Goal: Transaction & Acquisition: Book appointment/travel/reservation

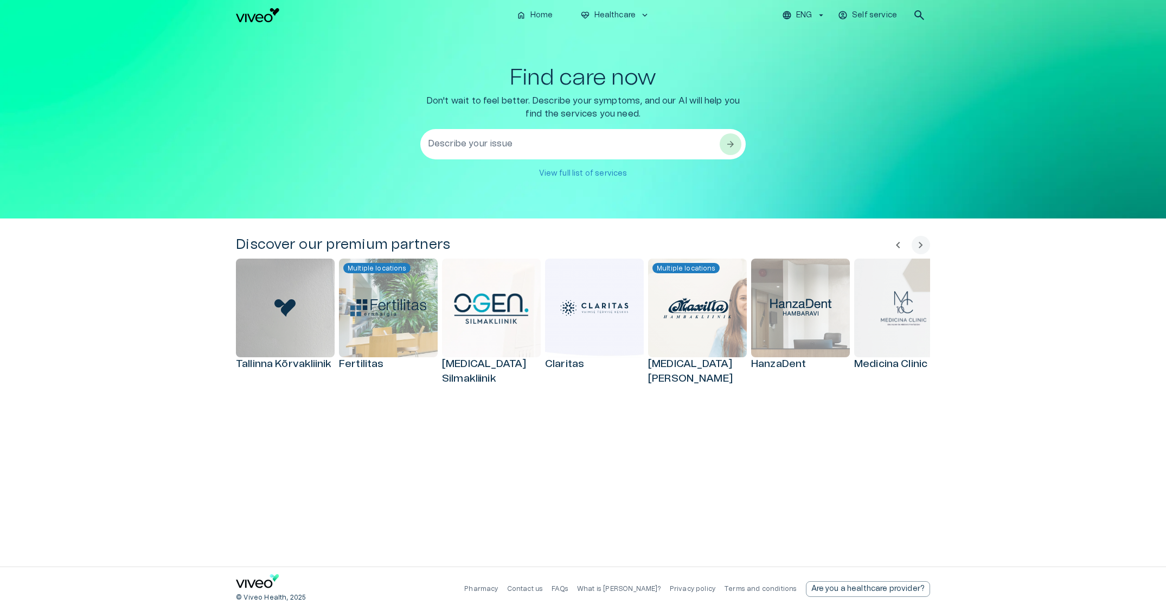
click at [517, 145] on textarea "Describe your issue" at bounding box center [573, 144] width 291 height 37
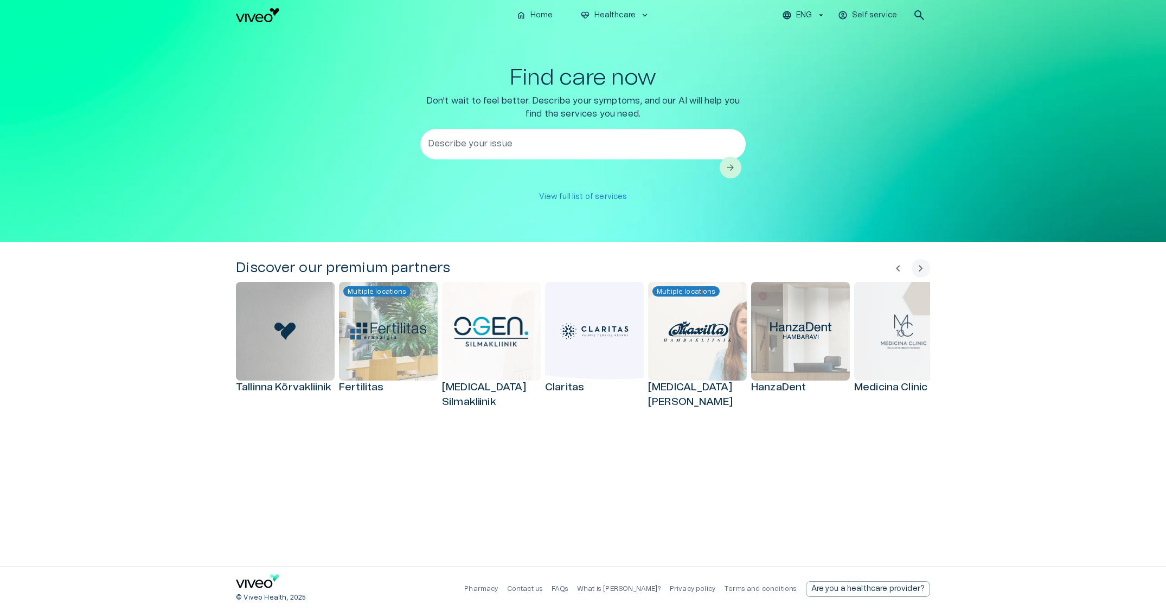
click at [357, 146] on div "Find care now Don't wait to feel better. Describe your symptoms, and our AI wil…" at bounding box center [583, 136] width 694 height 142
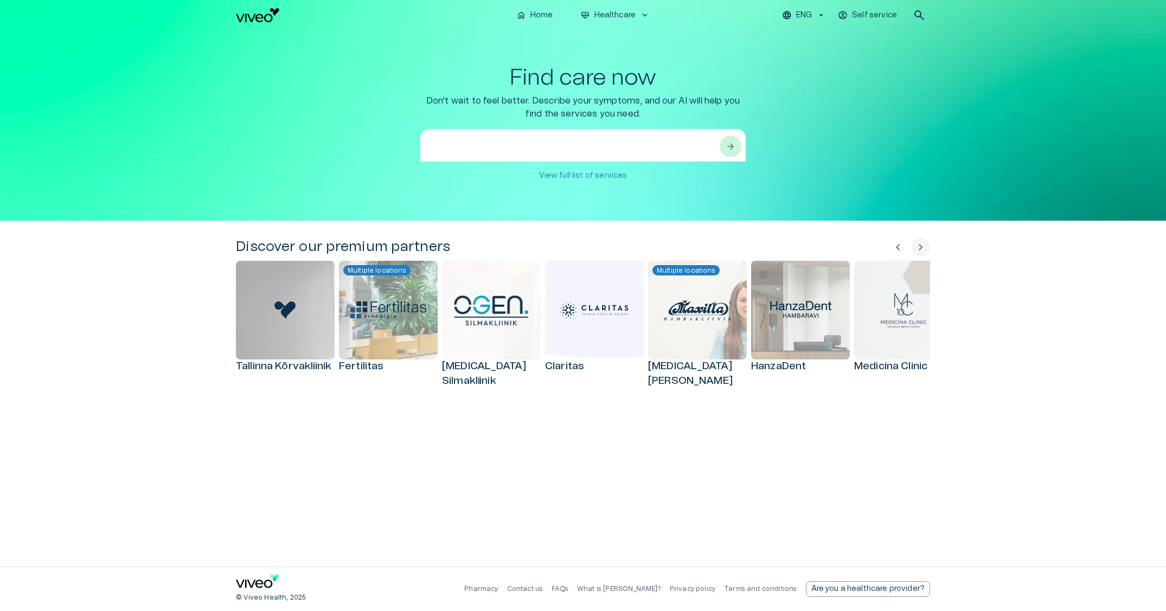
click at [481, 142] on textarea at bounding box center [573, 157] width 291 height 37
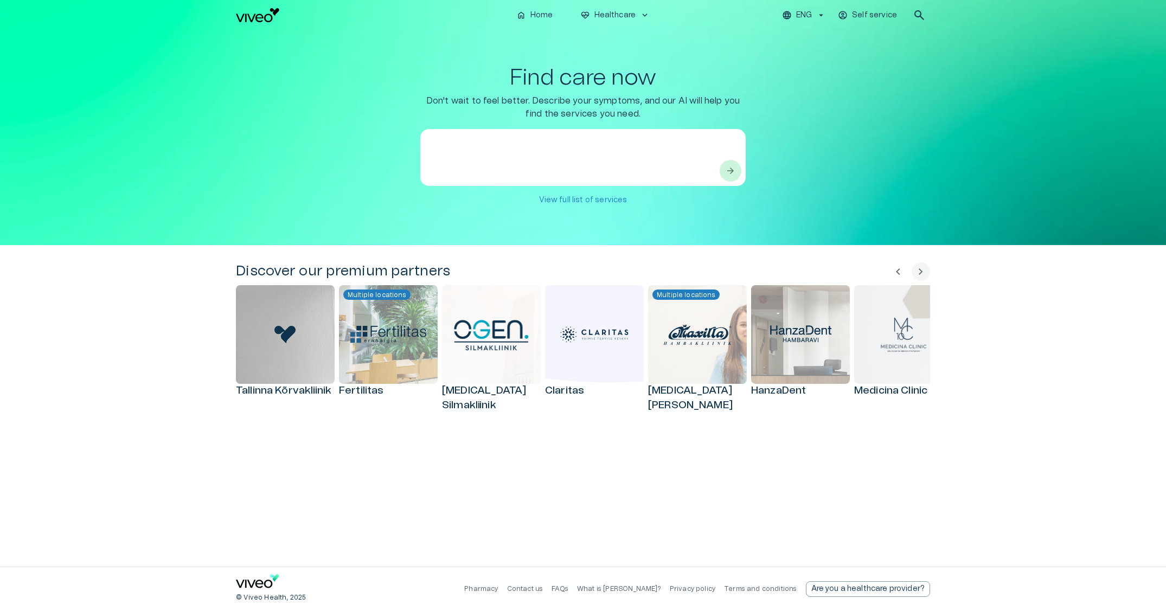
click at [369, 148] on div "Find care now Don't wait to feel better. Describe your symptoms, and our AI wil…" at bounding box center [583, 137] width 694 height 145
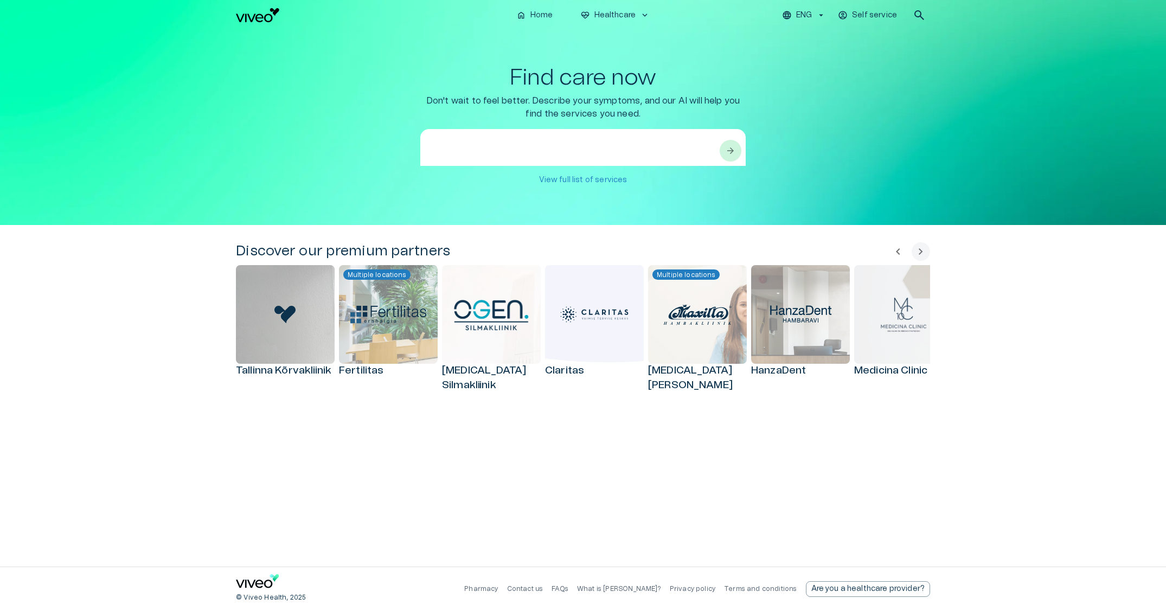
click at [496, 150] on textarea at bounding box center [573, 157] width 291 height 37
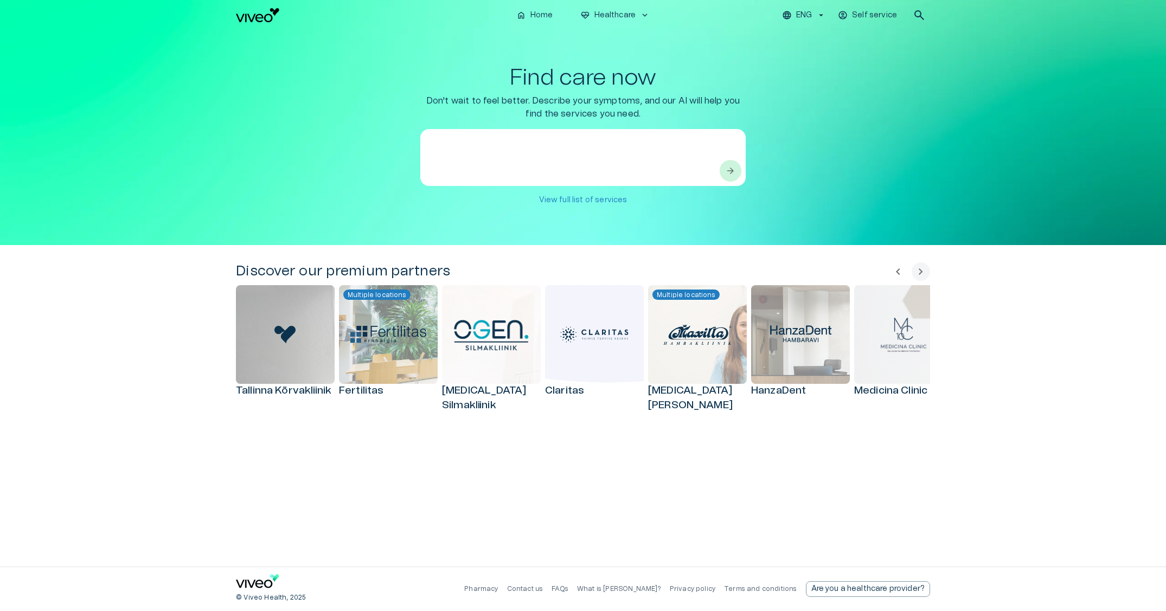
click at [797, 164] on div "Find care now Don't wait to feel better. Describe your symptoms, and our AI wil…" at bounding box center [583, 137] width 694 height 145
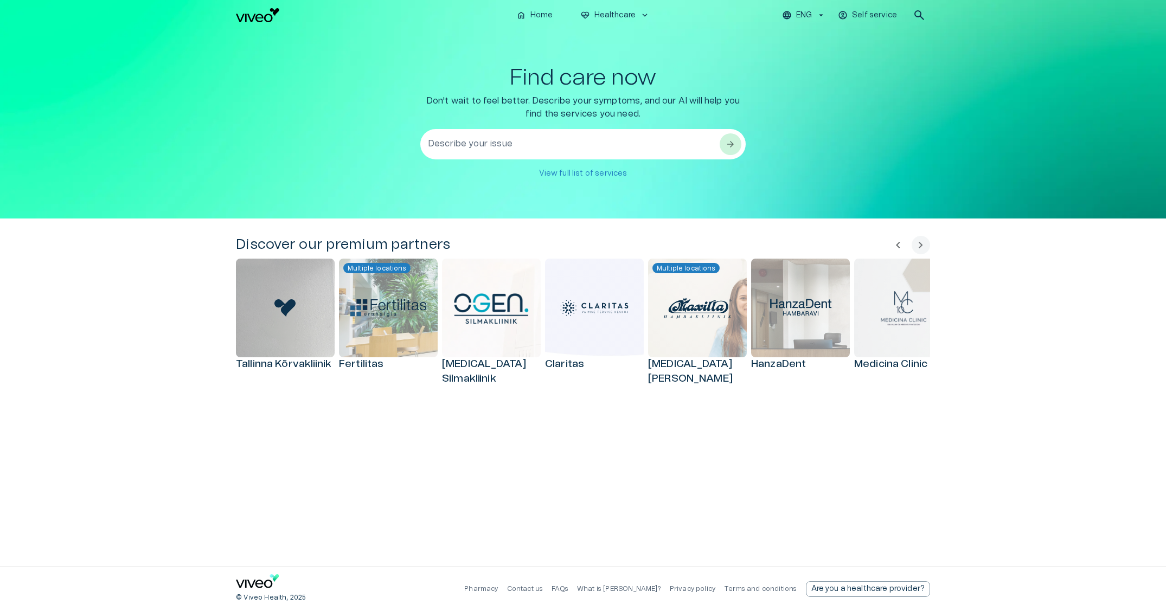
click at [494, 148] on textarea "Describe your issue" at bounding box center [573, 144] width 291 height 37
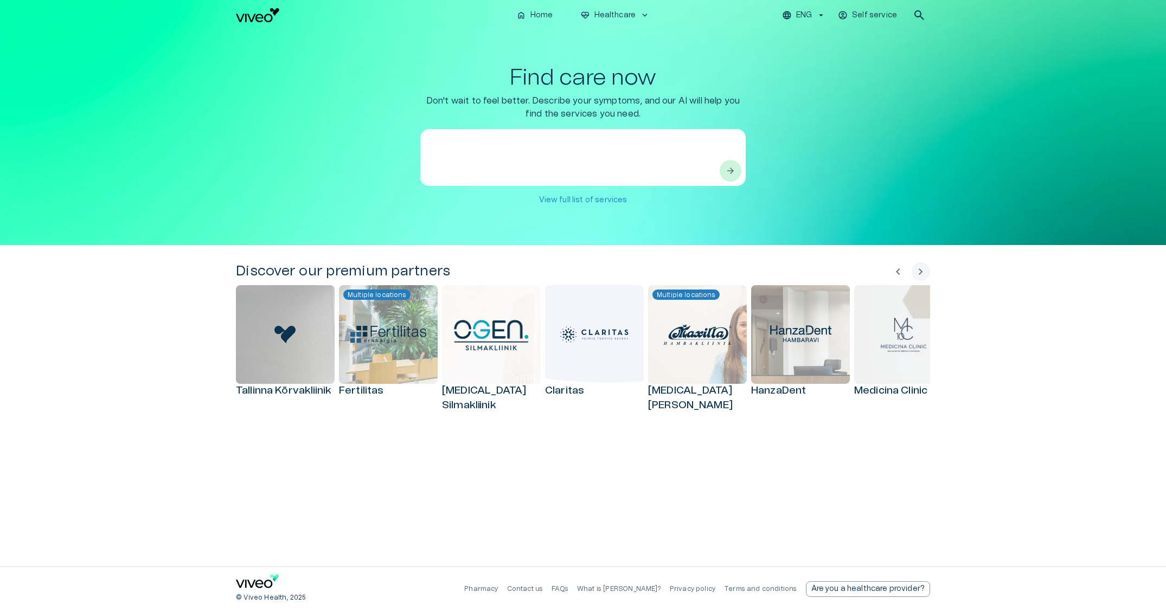
click at [570, 196] on p "View full list of services" at bounding box center [583, 200] width 88 height 11
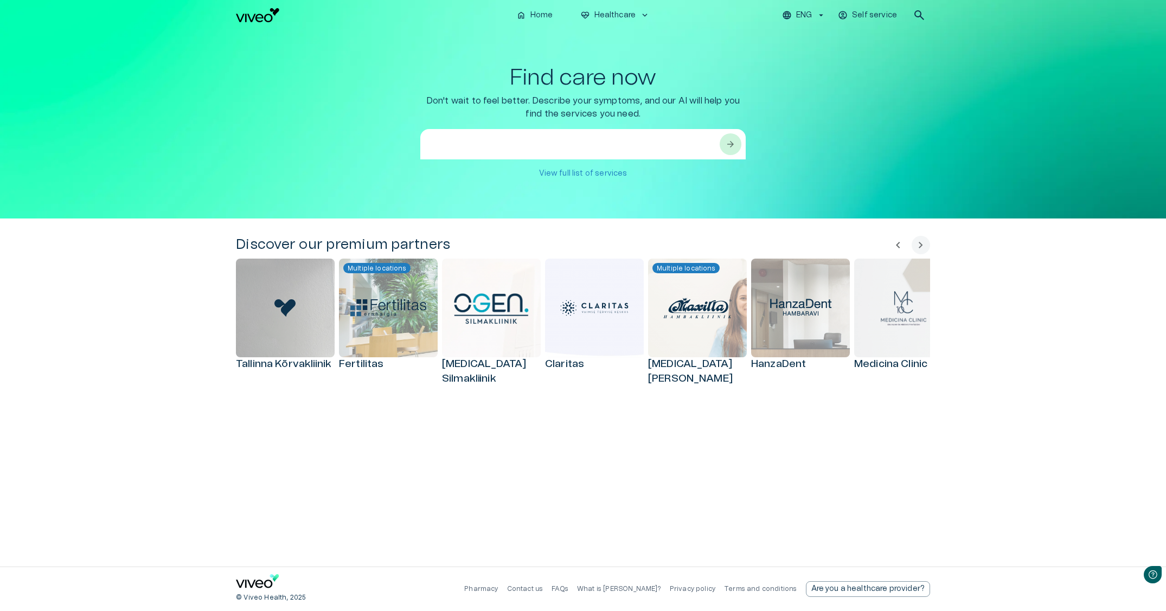
click at [573, 139] on textarea at bounding box center [573, 157] width 291 height 37
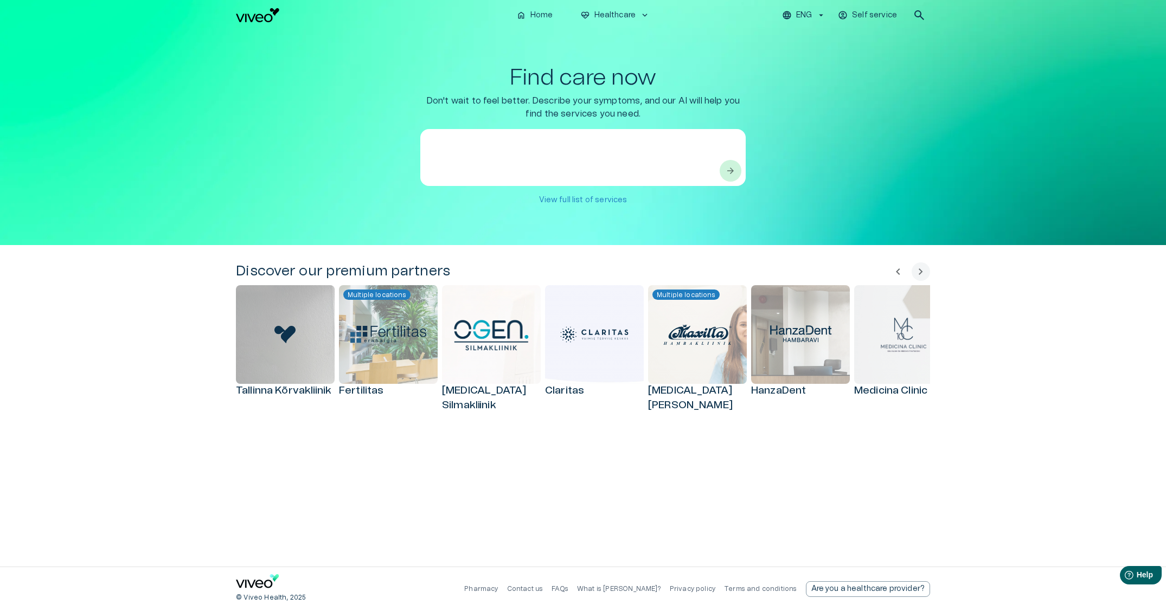
click at [514, 157] on textarea at bounding box center [573, 157] width 291 height 37
type textarea "*"
type textarea "**********"
click at [725, 173] on span "arrow_forward" at bounding box center [730, 170] width 11 height 11
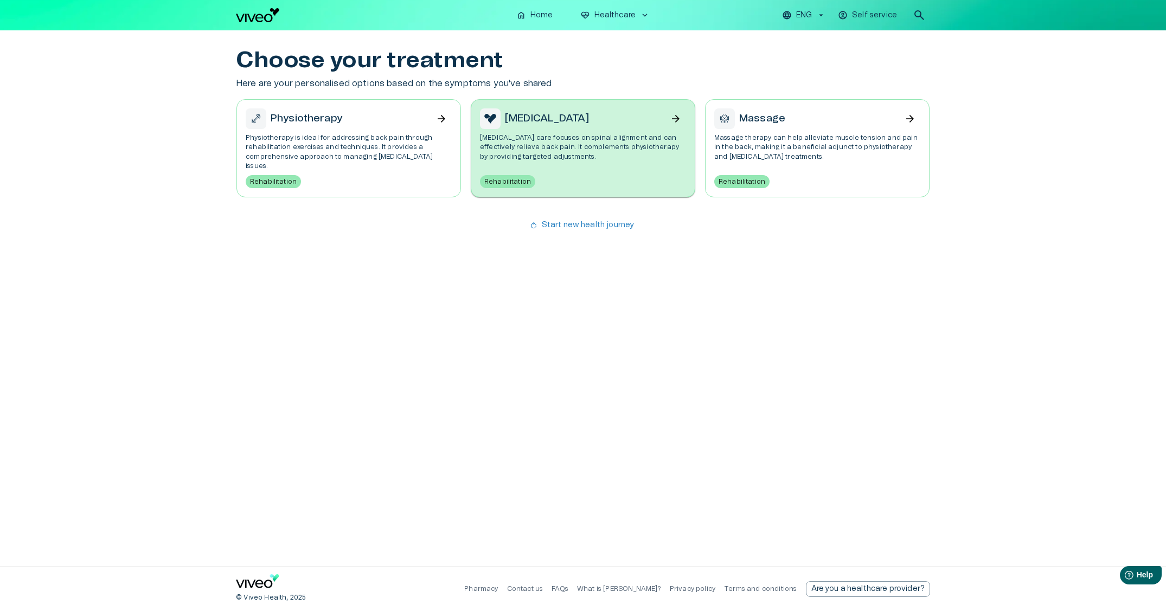
click at [555, 118] on h6 "[MEDICAL_DATA]" at bounding box center [547, 119] width 84 height 15
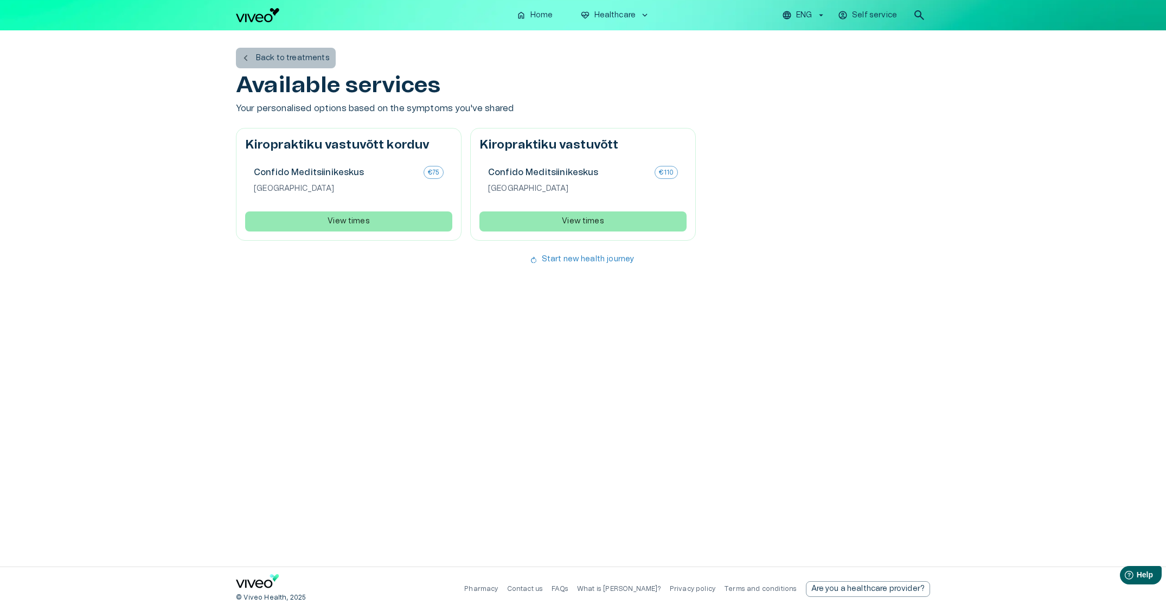
click at [295, 53] on p "Back to treatments" at bounding box center [293, 58] width 74 height 11
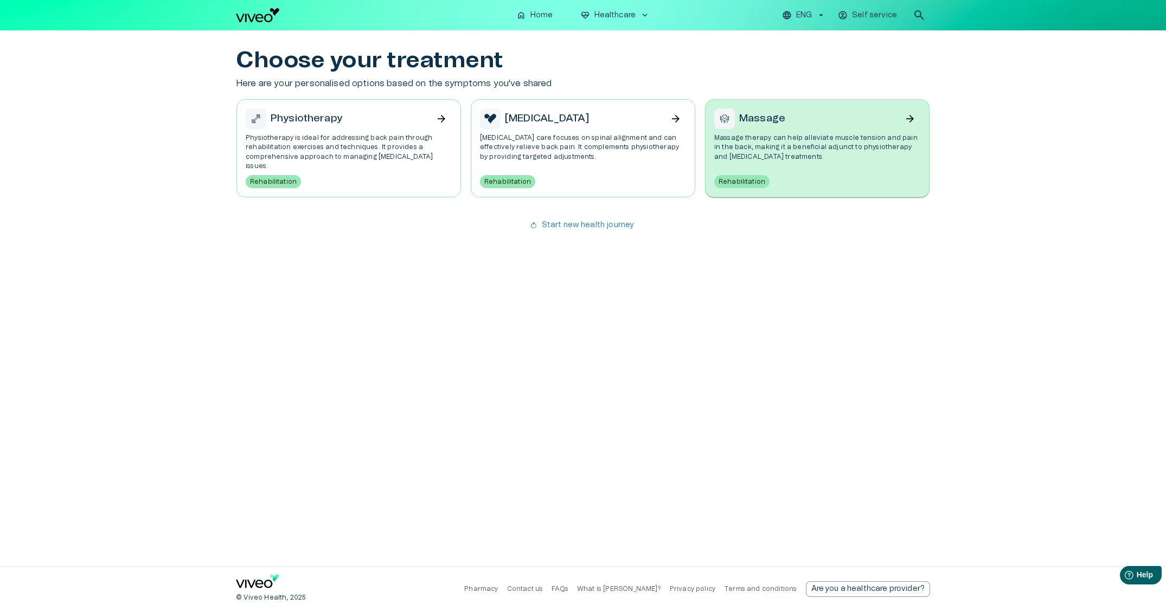
click at [734, 134] on p "Massage therapy can help alleviate muscle tension and pain in the back, making …" at bounding box center [817, 147] width 206 height 28
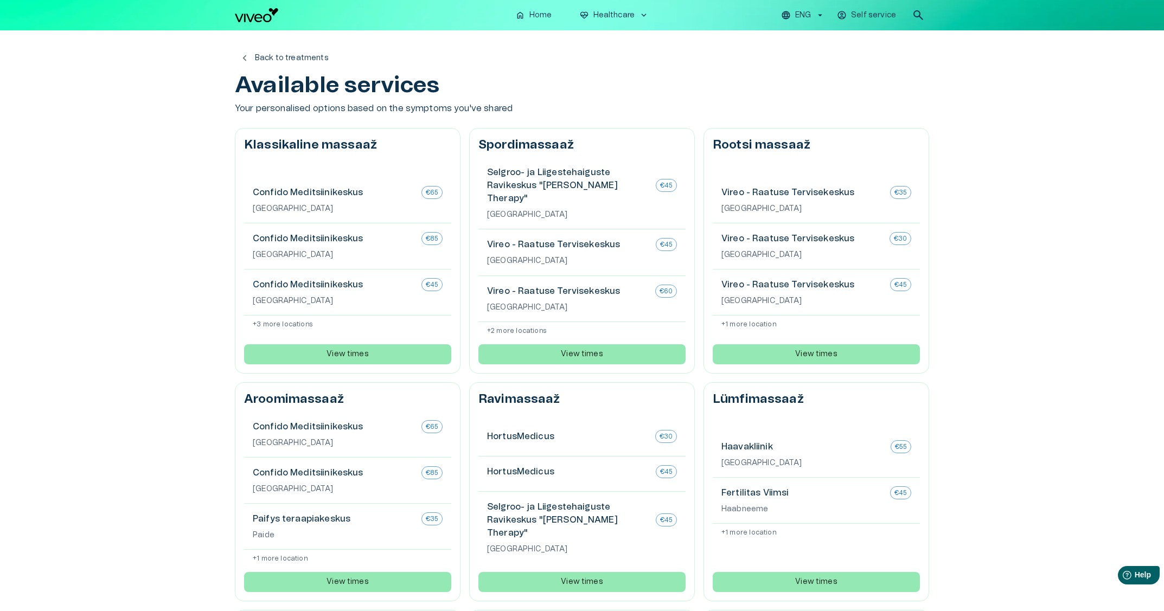
click at [285, 63] on button "chevron_left Back to treatments" at bounding box center [285, 58] width 100 height 21
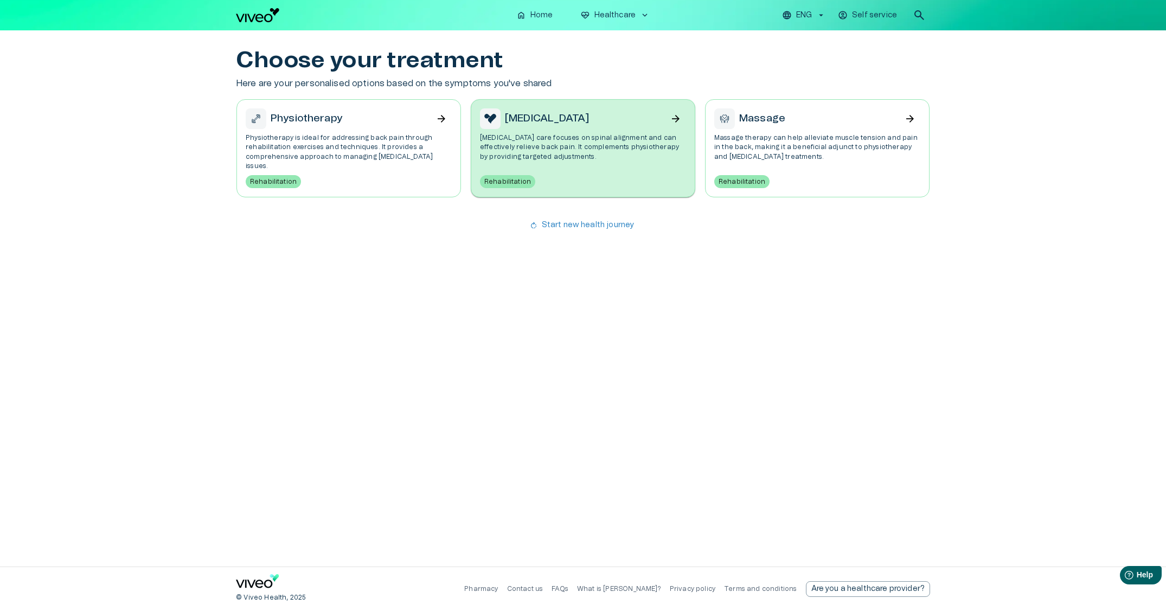
click at [591, 148] on p "[MEDICAL_DATA] care focuses on spinal alignment and can effectively relieve bac…" at bounding box center [583, 147] width 206 height 28
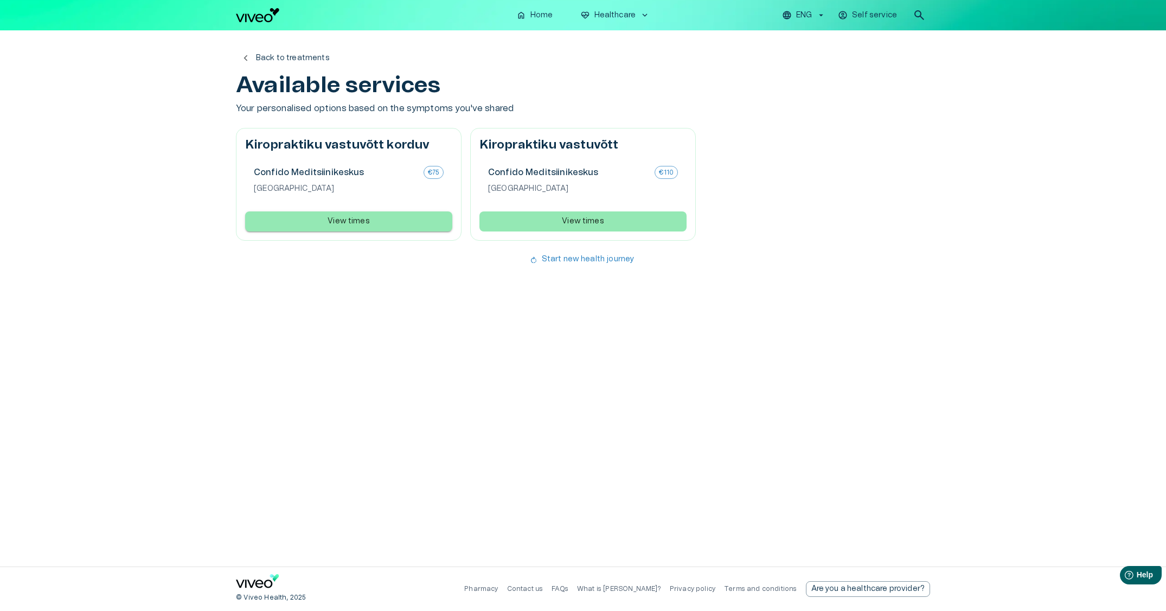
click at [378, 224] on button "View times" at bounding box center [348, 222] width 207 height 20
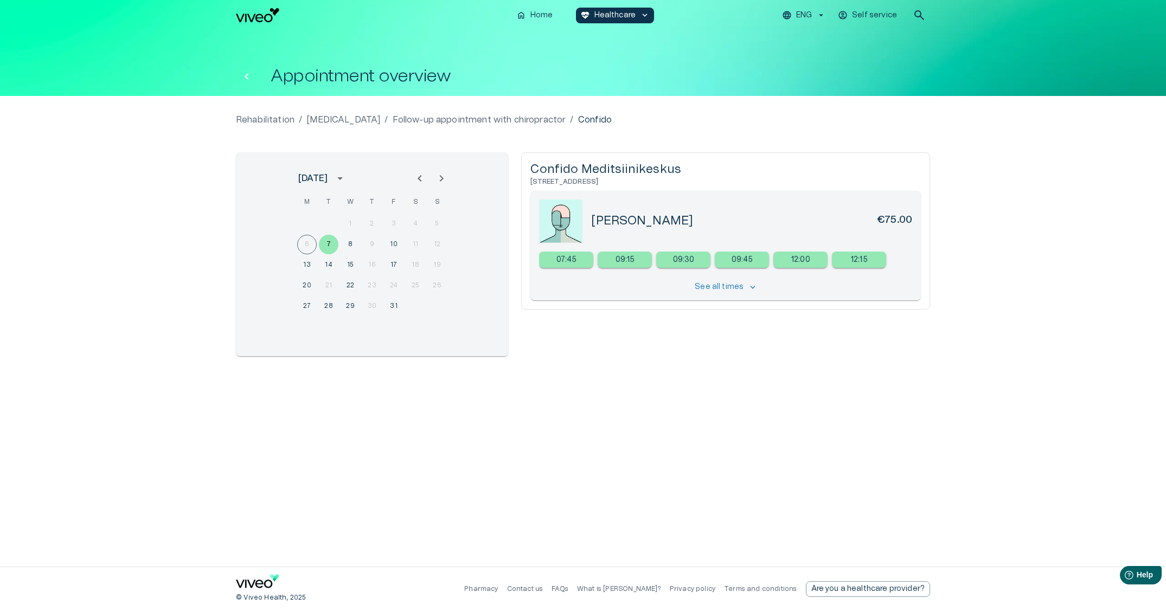
click at [254, 75] on button "Back" at bounding box center [247, 77] width 22 height 22
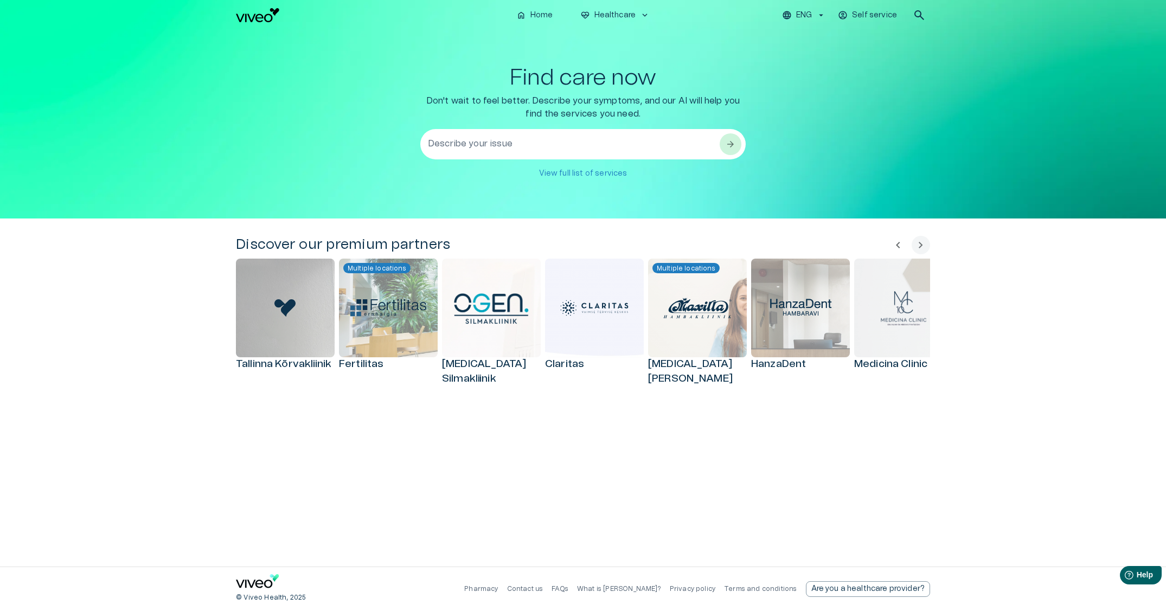
click at [377, 196] on div "Find care now Don't wait to feel better. Describe your symptoms, and our AI wil…" at bounding box center [583, 124] width 694 height 188
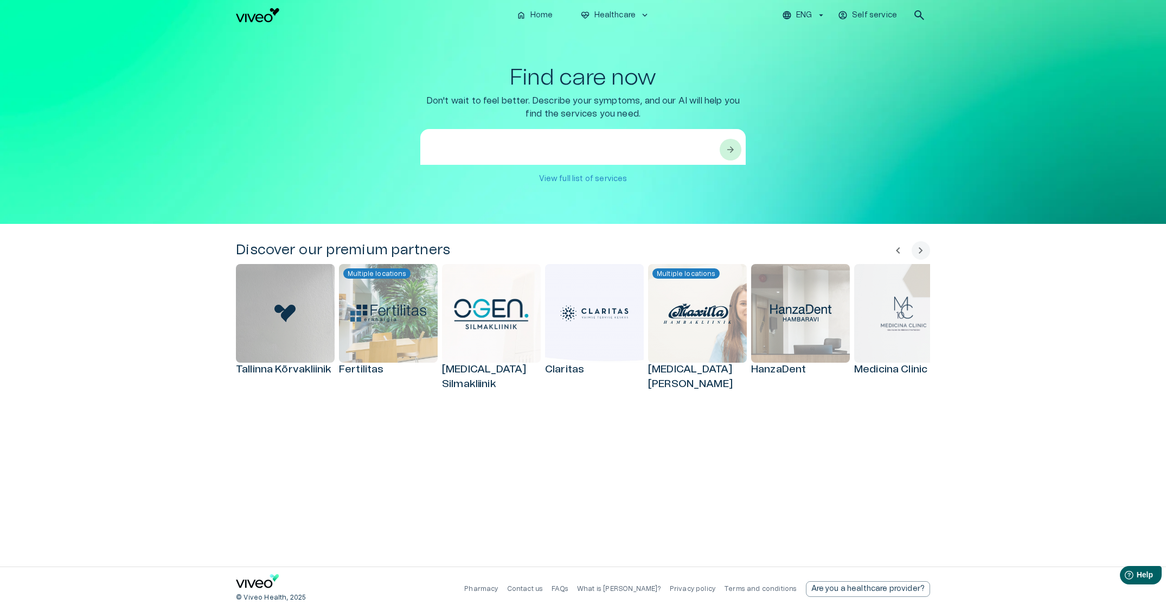
click at [508, 146] on textarea at bounding box center [573, 157] width 291 height 37
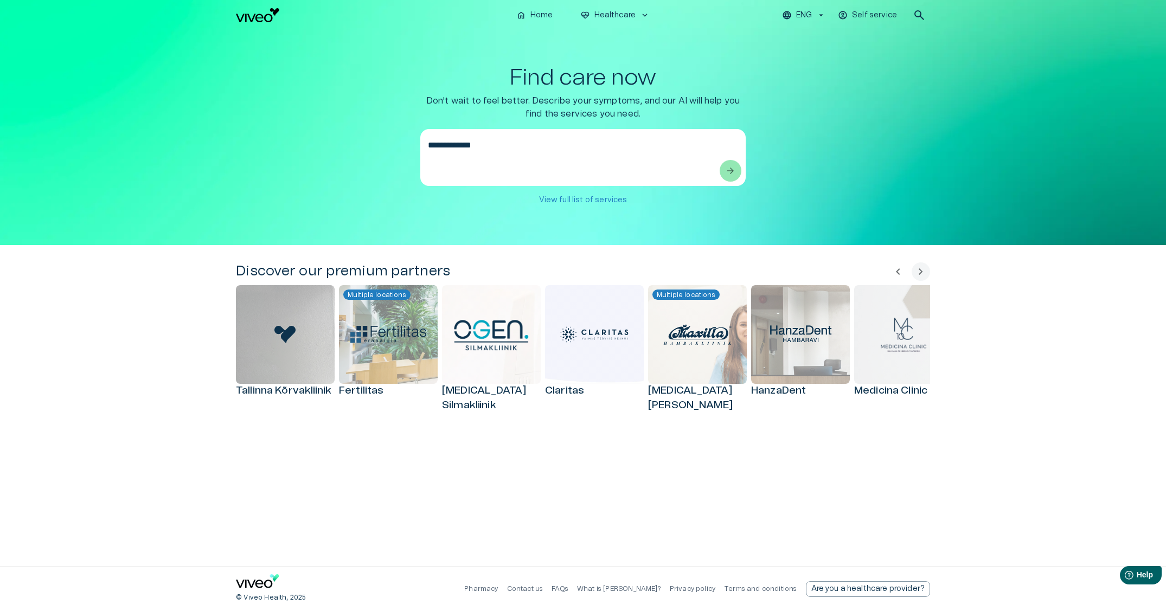
type textarea "**********"
click at [734, 168] on span "arrow_forward" at bounding box center [730, 170] width 11 height 11
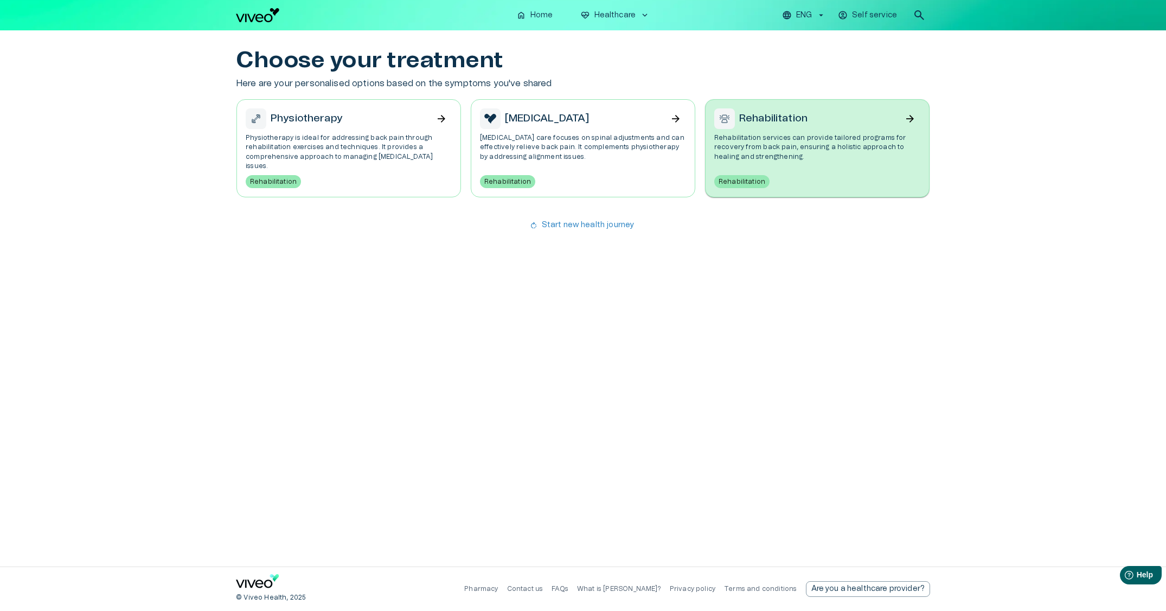
click at [787, 142] on p "Rehabilitation services can provide tailored programs for recovery from back pa…" at bounding box center [817, 147] width 206 height 28
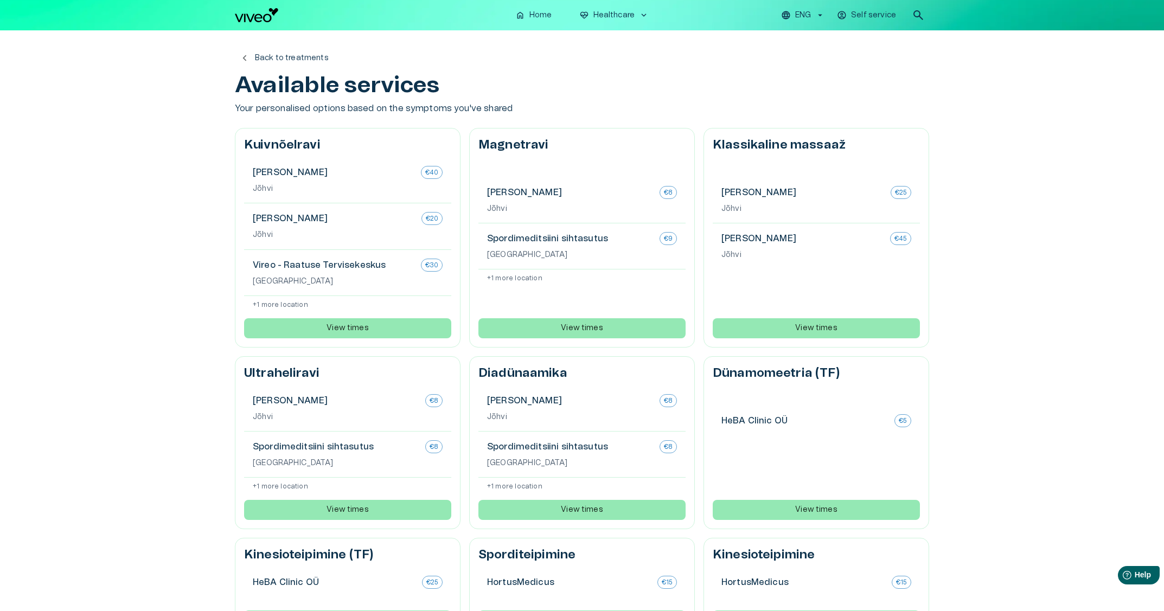
click at [258, 63] on p "Back to treatments" at bounding box center [292, 58] width 74 height 11
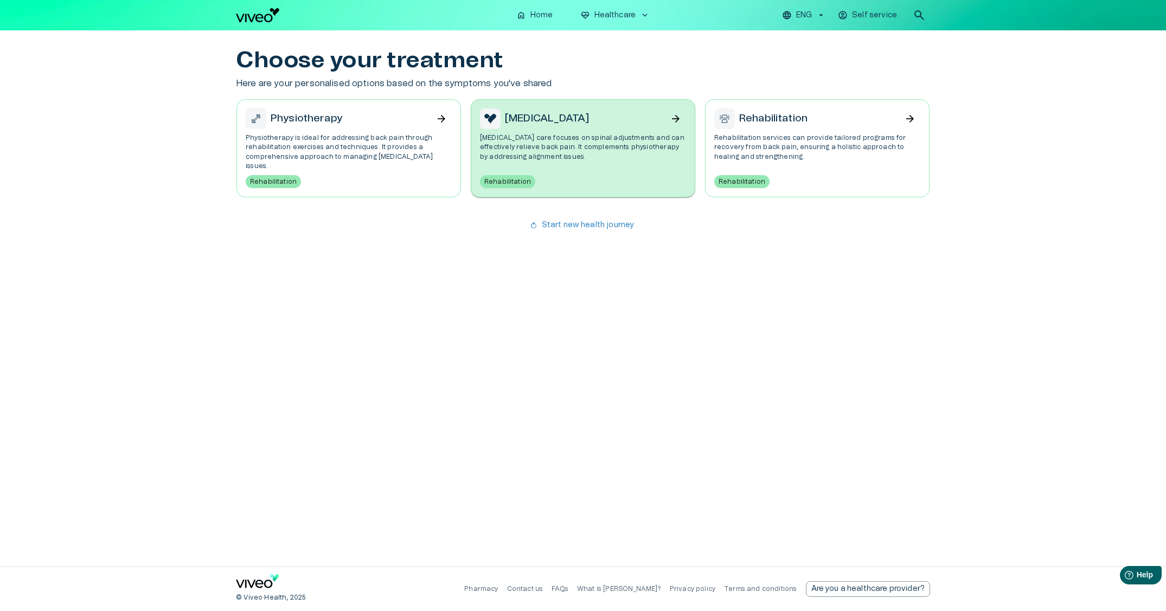
click at [512, 177] on span "Rehabilitation" at bounding box center [507, 182] width 55 height 10
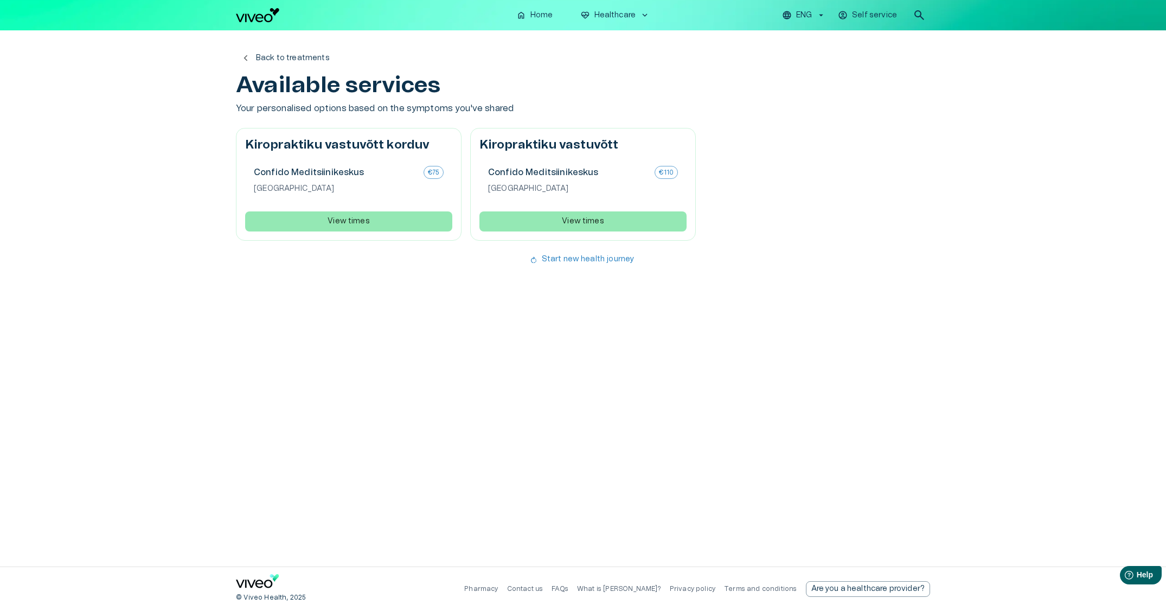
click at [282, 53] on p "Back to treatments" at bounding box center [293, 58] width 74 height 11
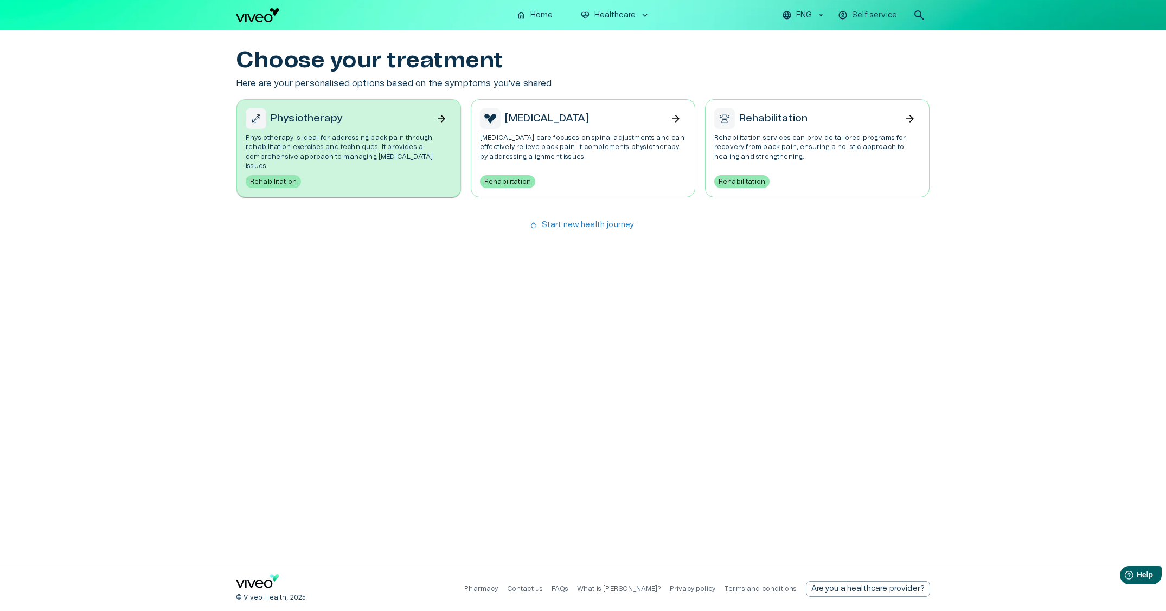
click at [389, 116] on div "Physiotherapy arrow_forward" at bounding box center [349, 118] width 206 height 21
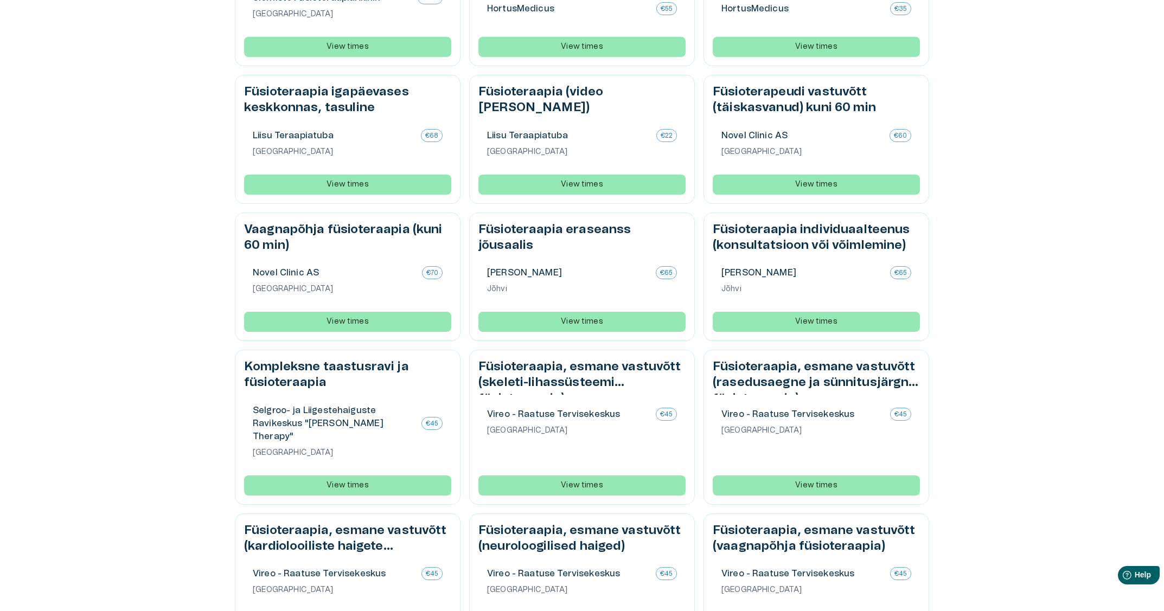
scroll to position [685, 0]
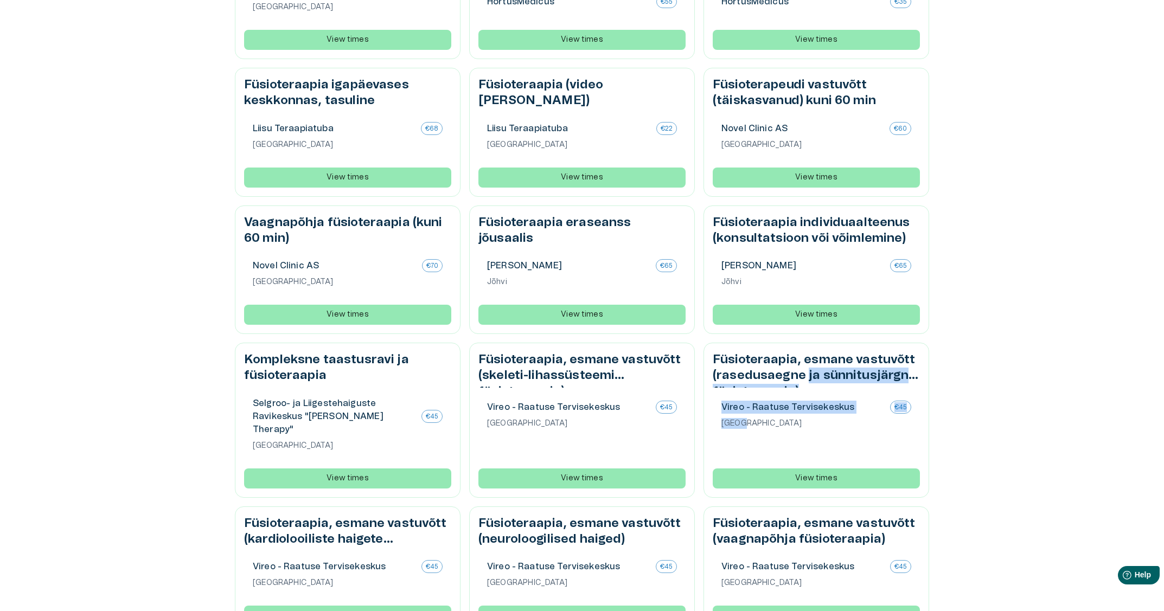
drag, startPoint x: 807, startPoint y: 366, endPoint x: 928, endPoint y: 420, distance: 132.8
click at [890, 430] on div "Füsioteraapia, esmane vastuvõtt (rasedusaegne ja sünnitusjärgne füsioteraapia) …" at bounding box center [817, 420] width 226 height 155
click at [1012, 389] on div "chevron_left Back to treatments Available services Your personalised options ba…" at bounding box center [582, 150] width 1164 height 1611
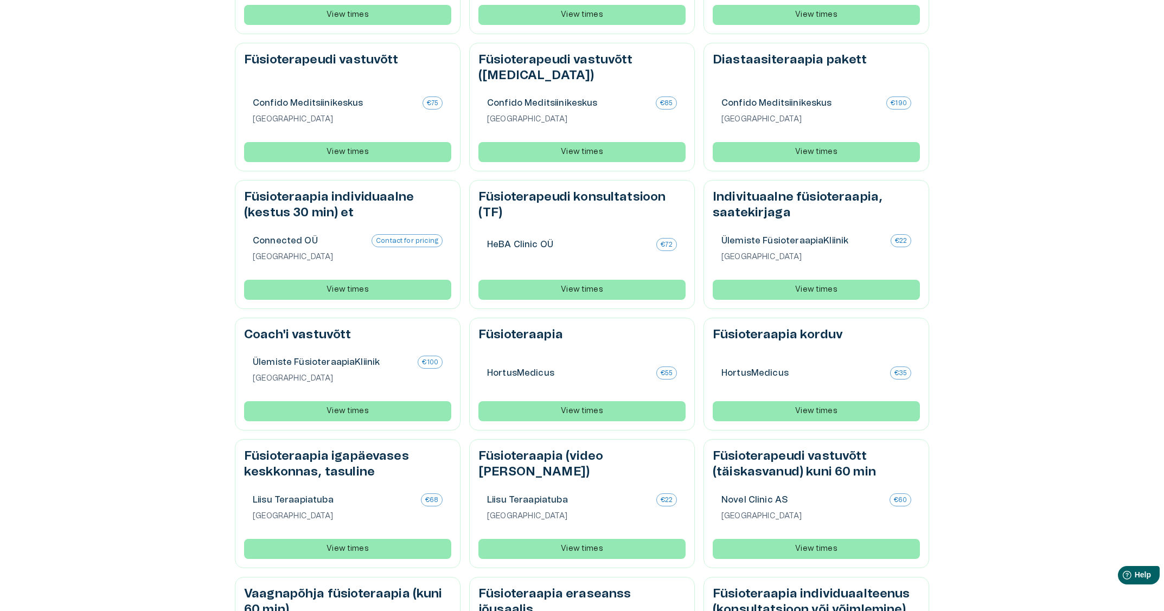
scroll to position [0, 0]
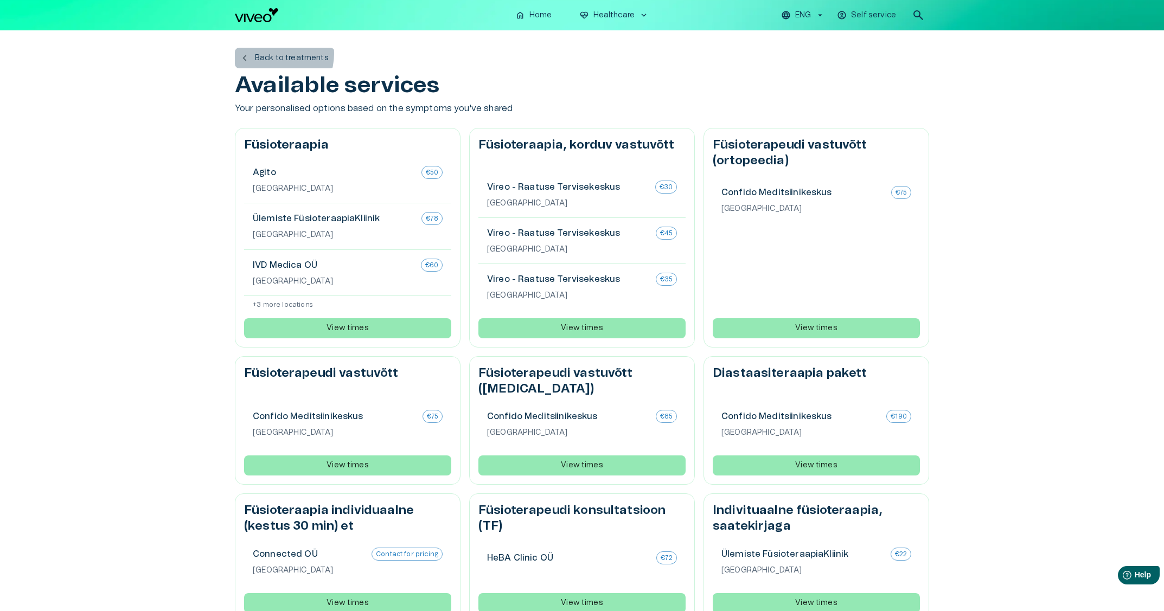
click at [271, 54] on p "Back to treatments" at bounding box center [292, 58] width 74 height 11
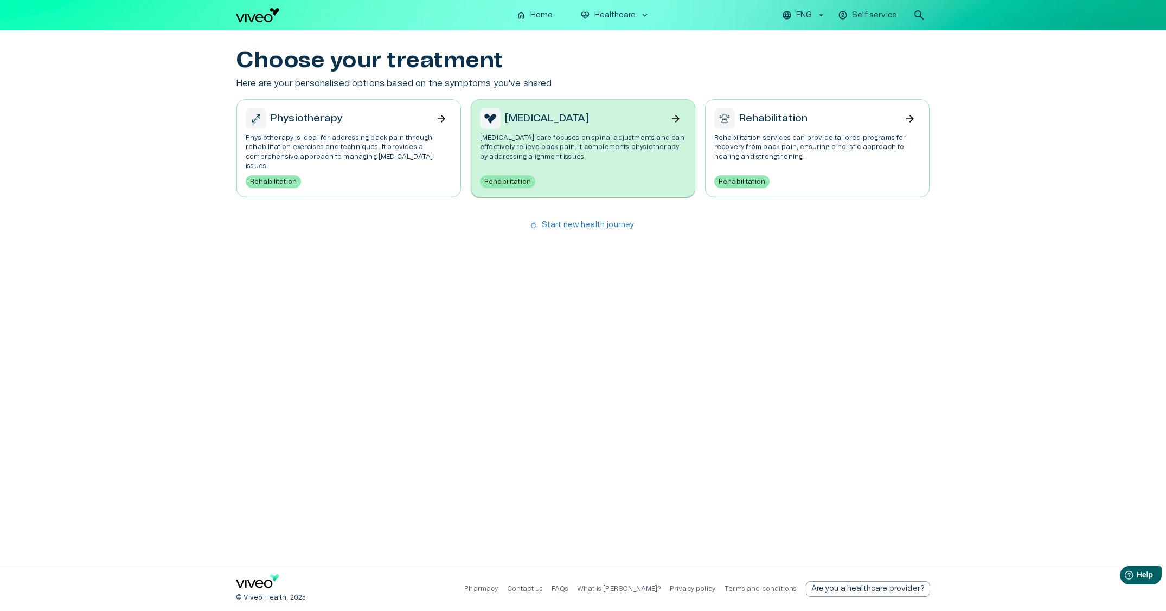
click at [587, 131] on div "[MEDICAL_DATA] arrow_forward [MEDICAL_DATA] care focuses on spinal adjustments …" at bounding box center [583, 148] width 225 height 98
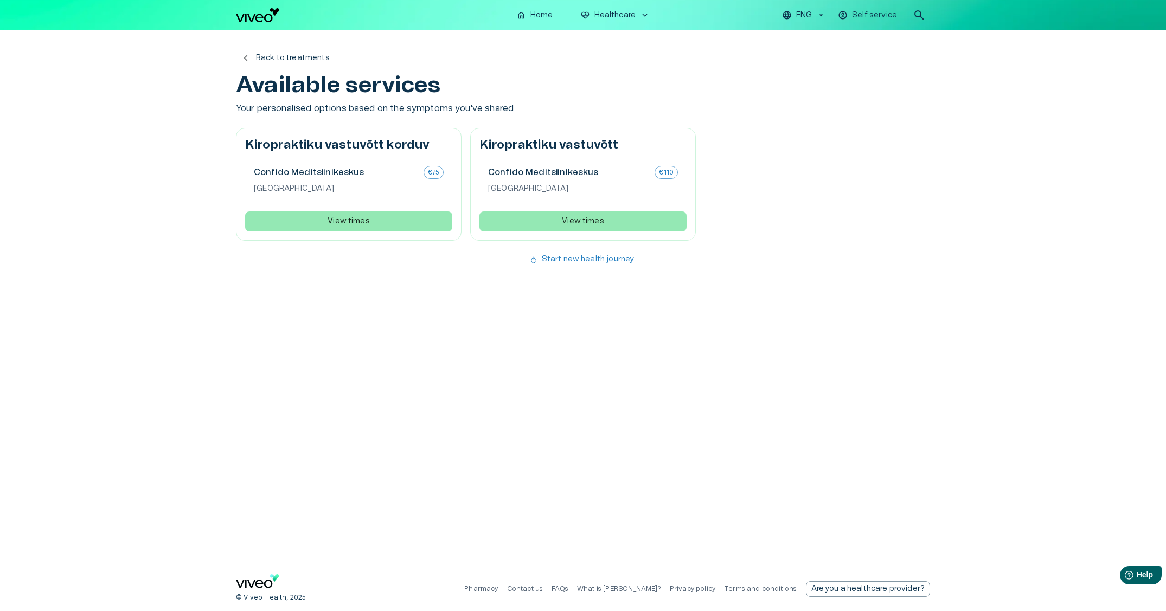
click at [819, 213] on div "Kiropraktiku vastuvõtt korduv Confido Meditsiinikeskus €75 Tallinn View times K…" at bounding box center [583, 184] width 694 height 113
click at [624, 176] on p "Confido Meditsiinikeskus" at bounding box center [568, 172] width 160 height 13
click at [631, 204] on div "Confido Meditsiinikeskus €110 Tallinn View times" at bounding box center [582, 194] width 207 height 74
click at [271, 60] on p "Back to treatments" at bounding box center [293, 58] width 74 height 11
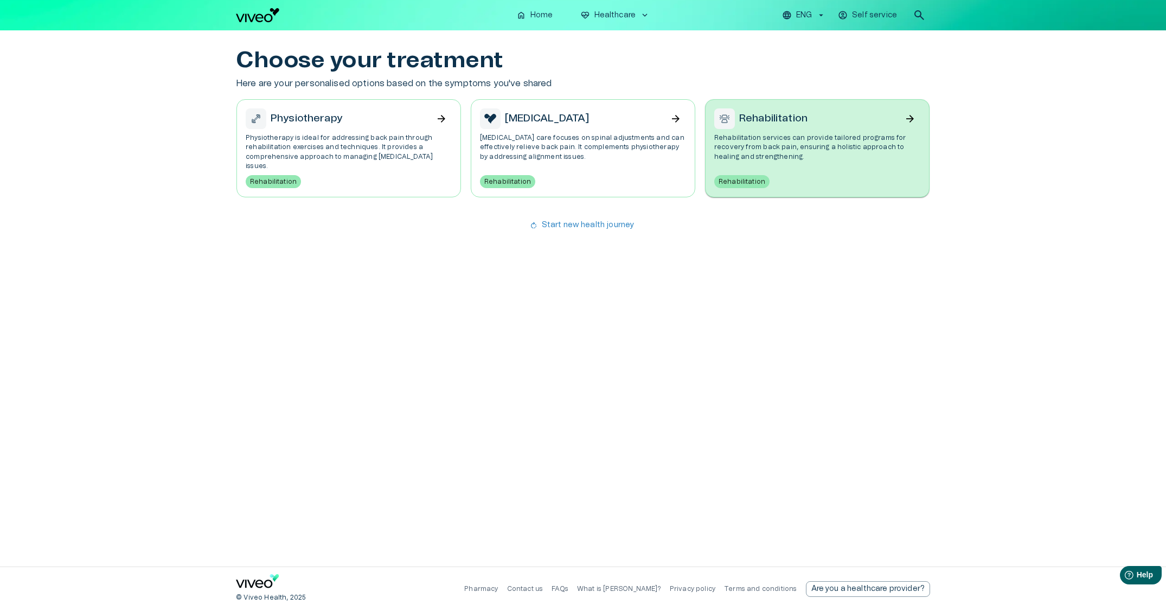
click at [803, 150] on p "Rehabilitation services can provide tailored programs for recovery from back pa…" at bounding box center [817, 147] width 206 height 28
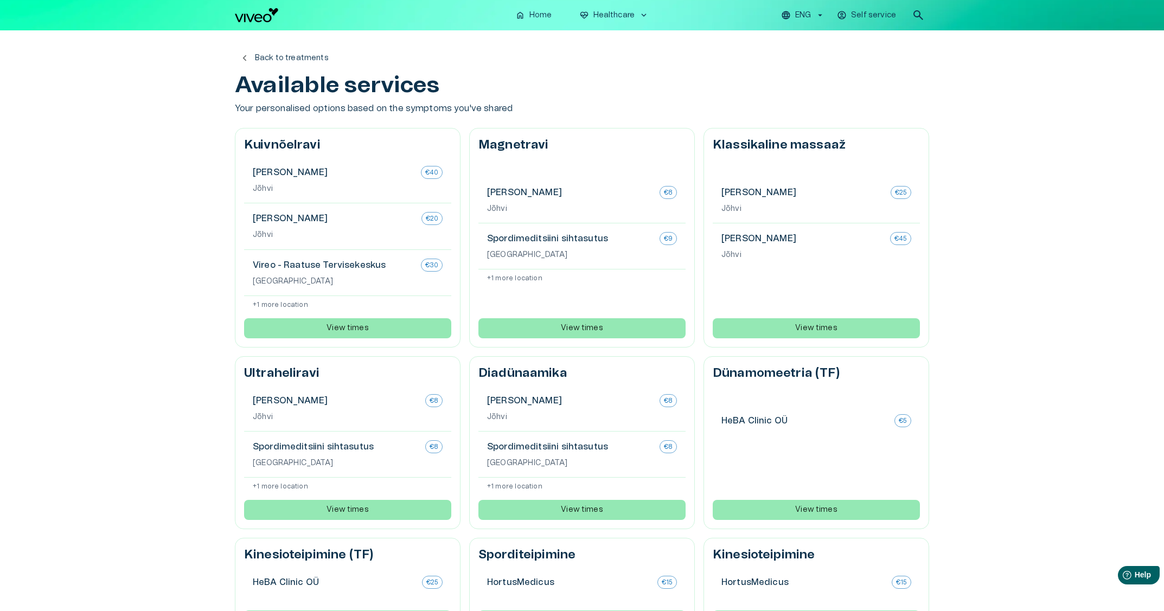
click at [602, 227] on div "Spordimeditsiini sihtasutus €9 [GEOGRAPHIC_DATA]" at bounding box center [581, 246] width 207 height 46
click at [613, 291] on div "Corrigo Tervisekeskus €8 Jõhvi Spordimeditsiini sihtasutus €9 [GEOGRAPHIC_DATA]…" at bounding box center [581, 257] width 207 height 161
click at [542, 312] on div "View times" at bounding box center [581, 315] width 207 height 46
click at [540, 323] on button "View times" at bounding box center [581, 328] width 207 height 20
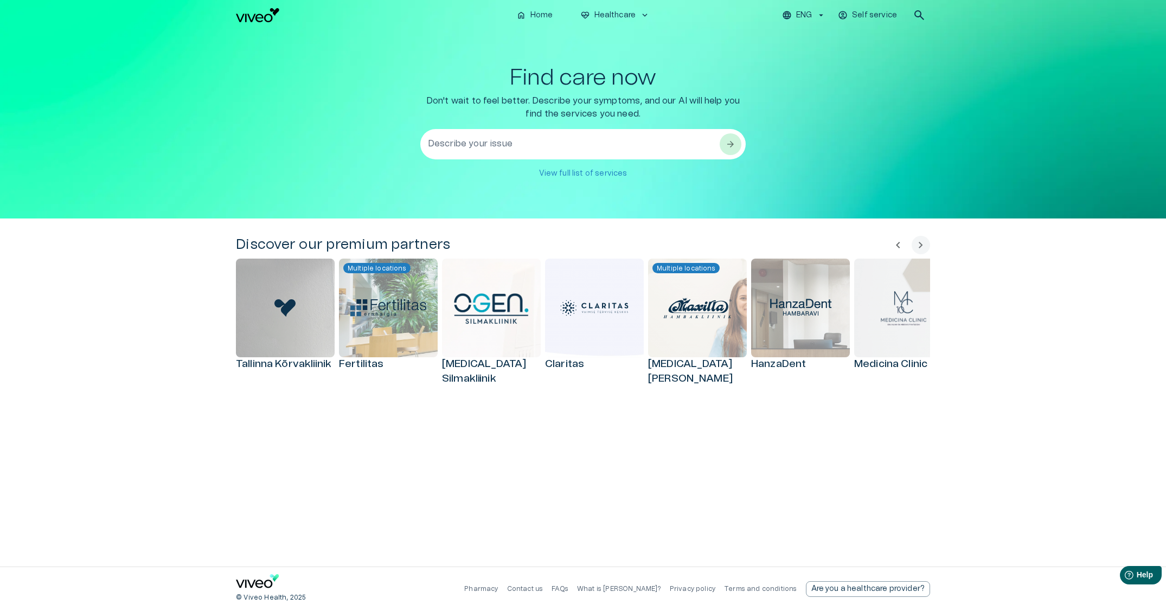
click at [875, 98] on div "Find care now Don't wait to feel better. Describe your symptoms, and our AI wil…" at bounding box center [583, 124] width 694 height 119
click at [617, 140] on textarea at bounding box center [573, 157] width 291 height 37
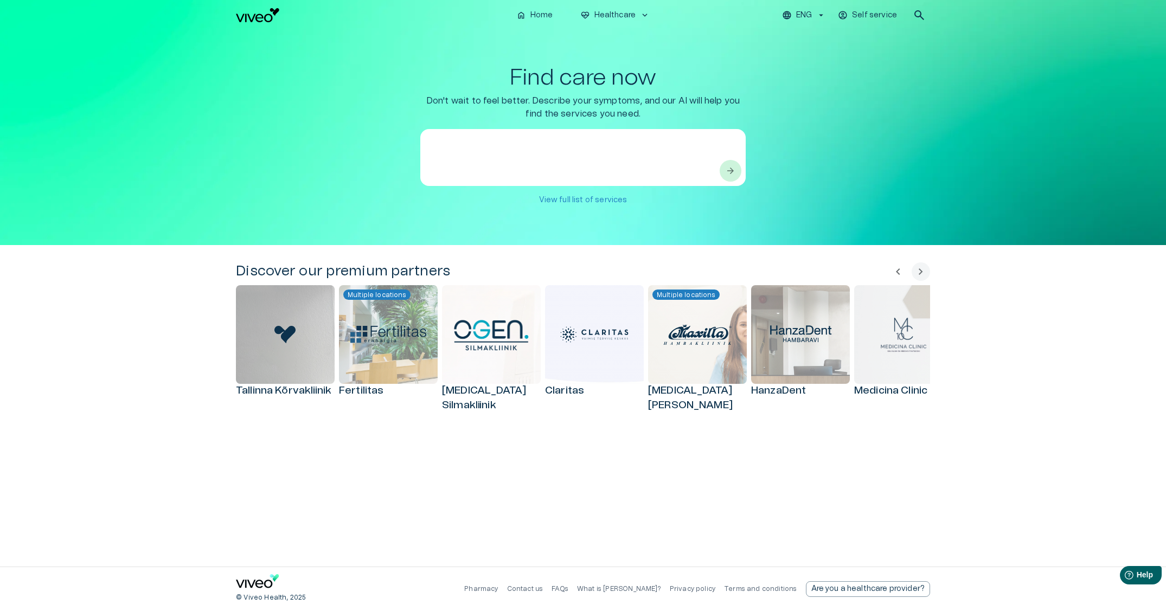
click at [877, 134] on div "Find care now Don't wait to feel better. Describe your symptoms, and our AI wil…" at bounding box center [583, 137] width 694 height 145
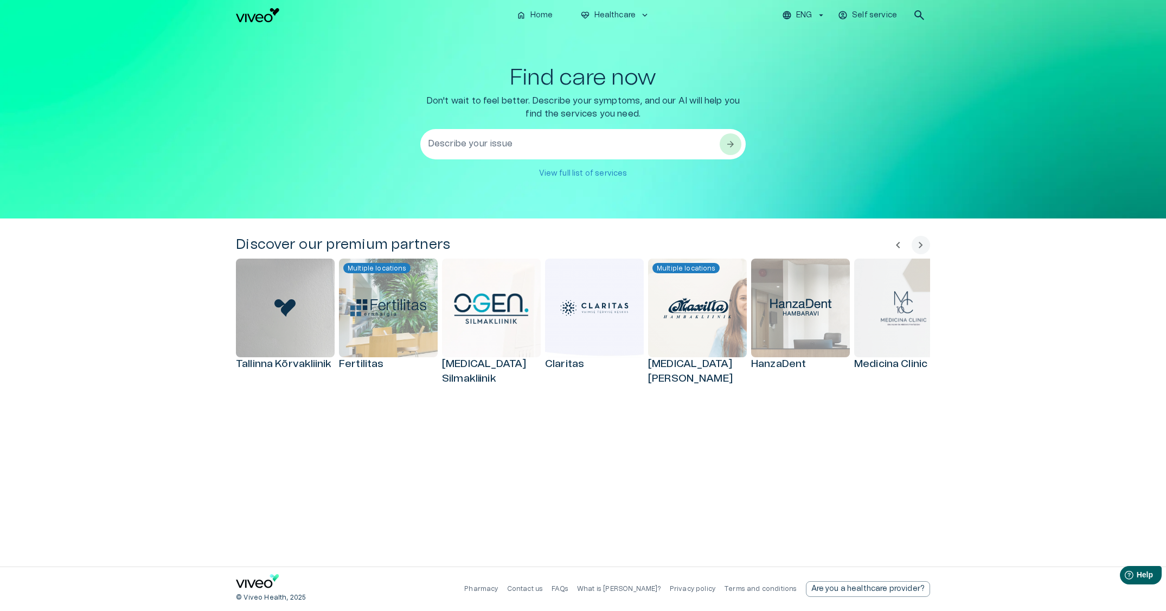
drag, startPoint x: 658, startPoint y: 137, endPoint x: 706, endPoint y: 131, distance: 47.5
click at [659, 137] on textarea "Describe your issue" at bounding box center [573, 144] width 291 height 37
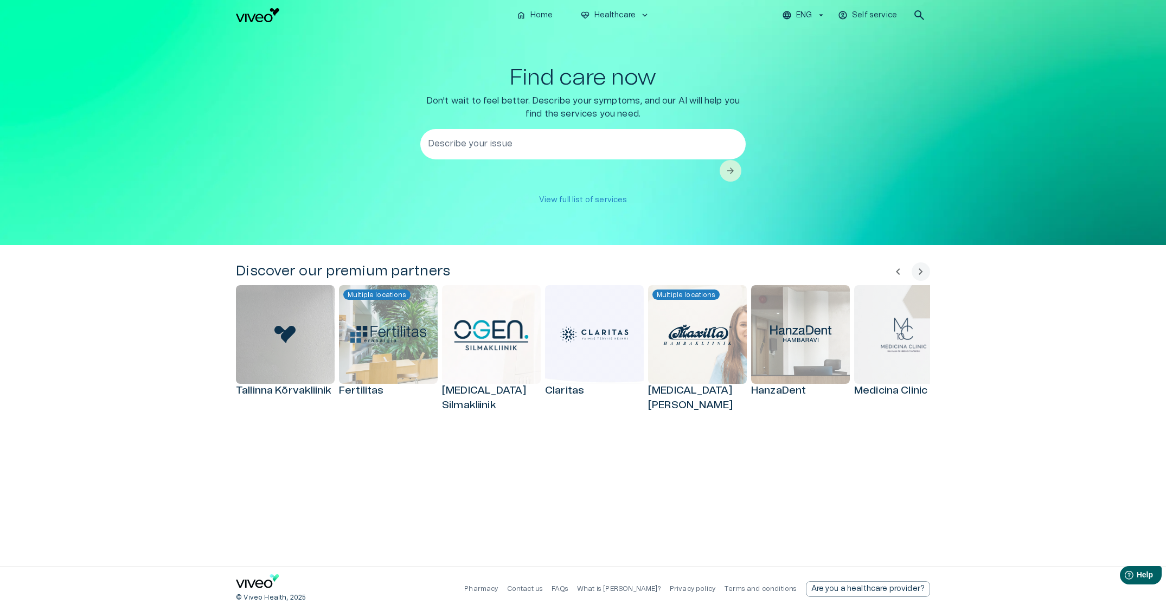
click at [871, 118] on div "Find care now Don't wait to feel better. Describe your symptoms, and our AI wil…" at bounding box center [583, 137] width 694 height 145
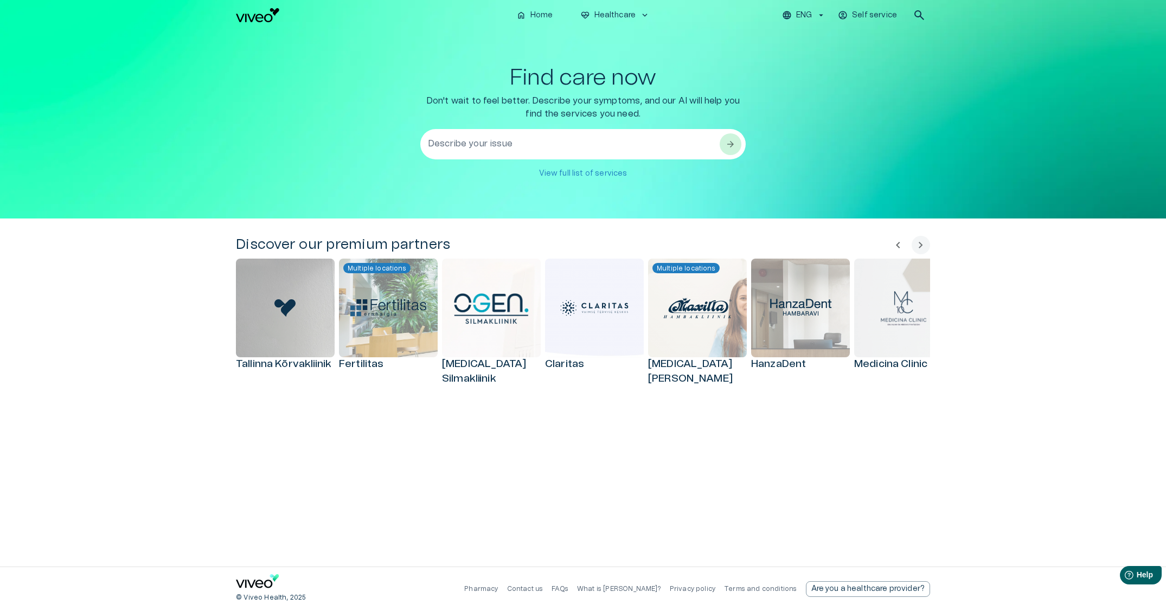
click at [680, 141] on textarea "Describe your issue" at bounding box center [573, 144] width 291 height 37
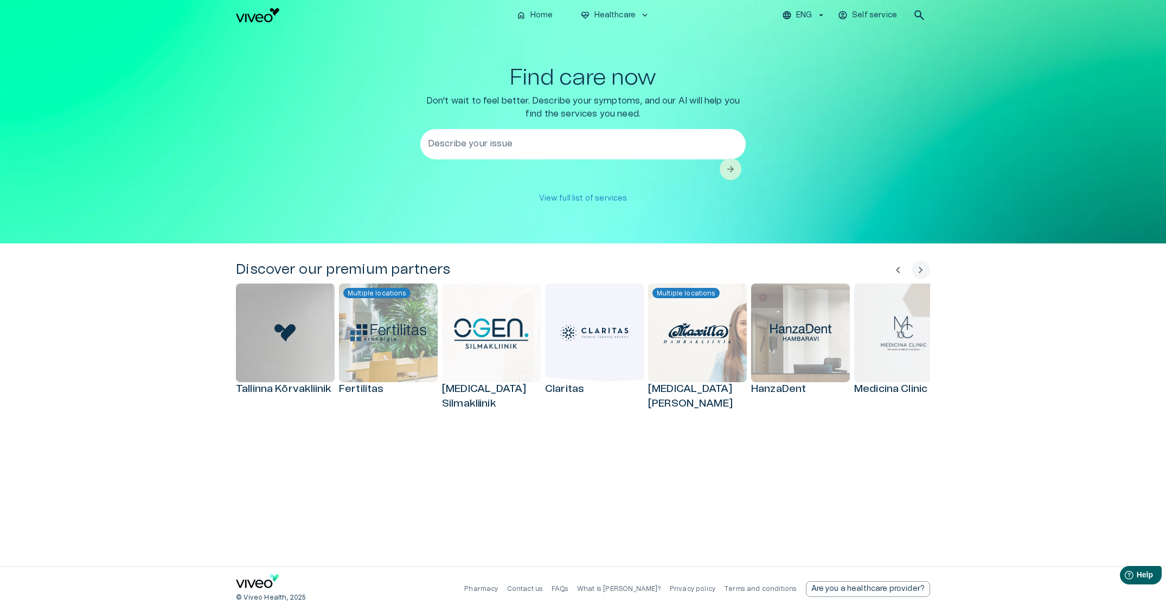
click at [842, 133] on div "Find care now Don't wait to feel better. Describe your symptoms, and our AI wil…" at bounding box center [583, 137] width 694 height 144
